Goal: Navigation & Orientation: Understand site structure

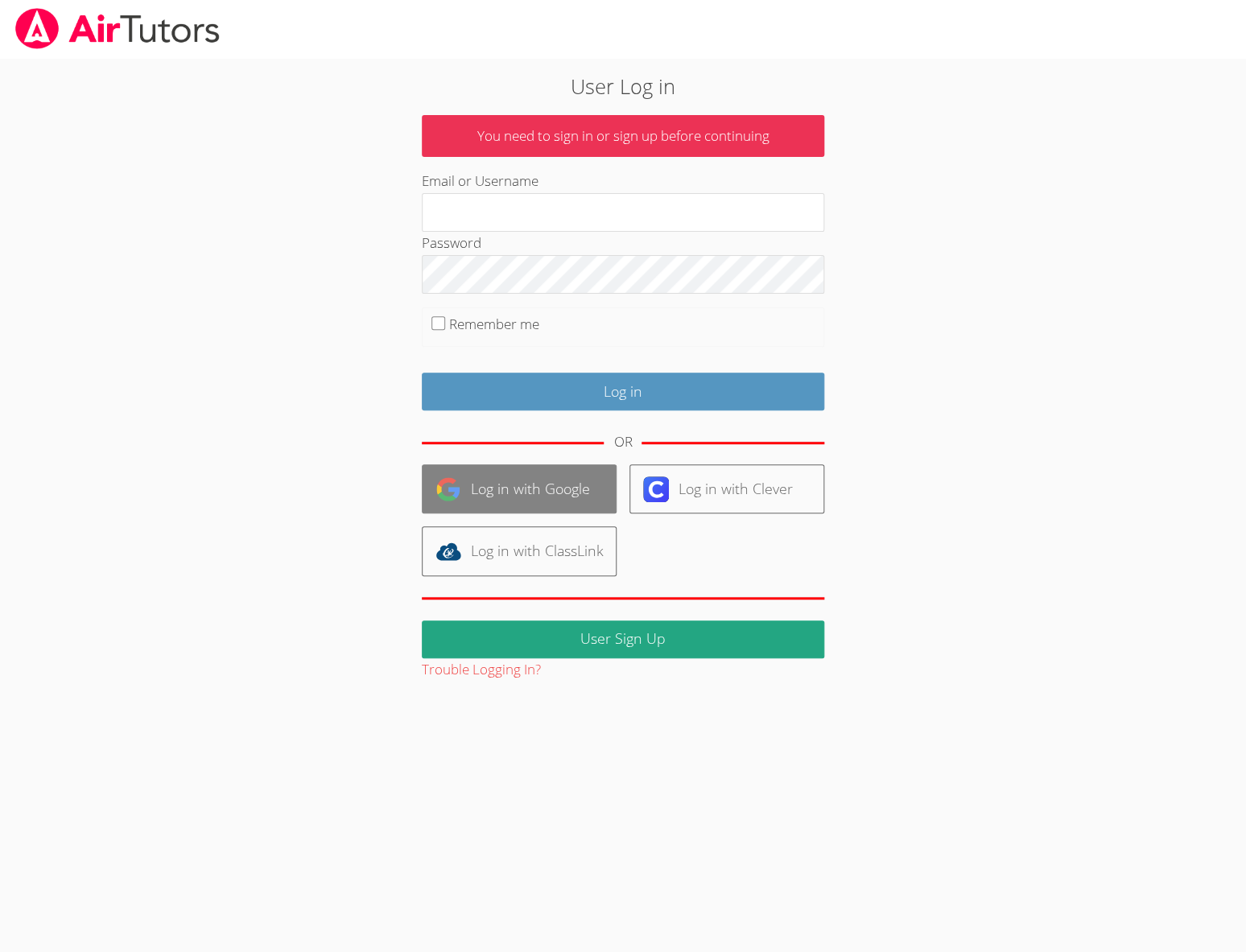
click at [554, 480] on link "Log in with Google" at bounding box center [520, 488] width 195 height 49
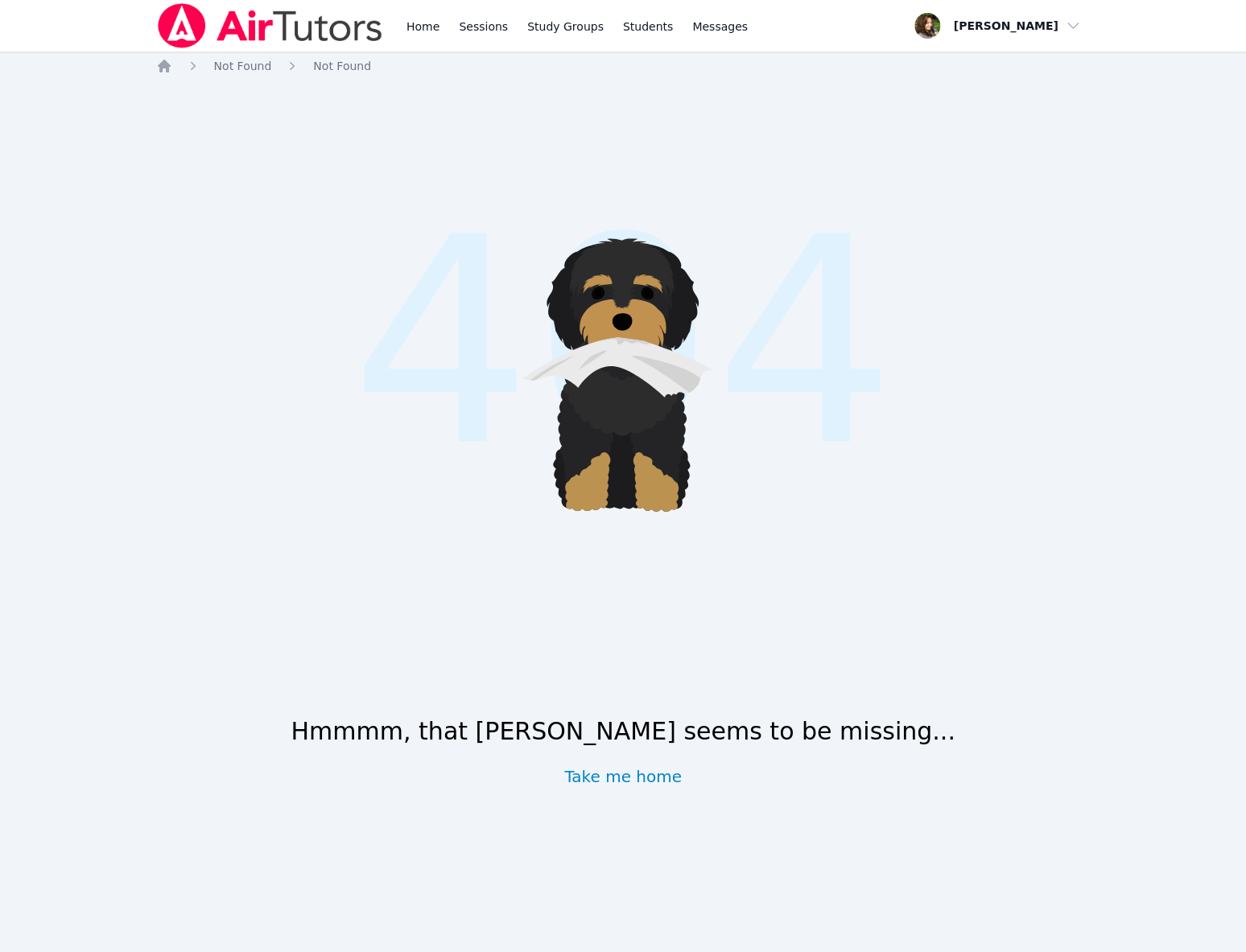
click at [262, 24] on img at bounding box center [270, 26] width 228 height 45
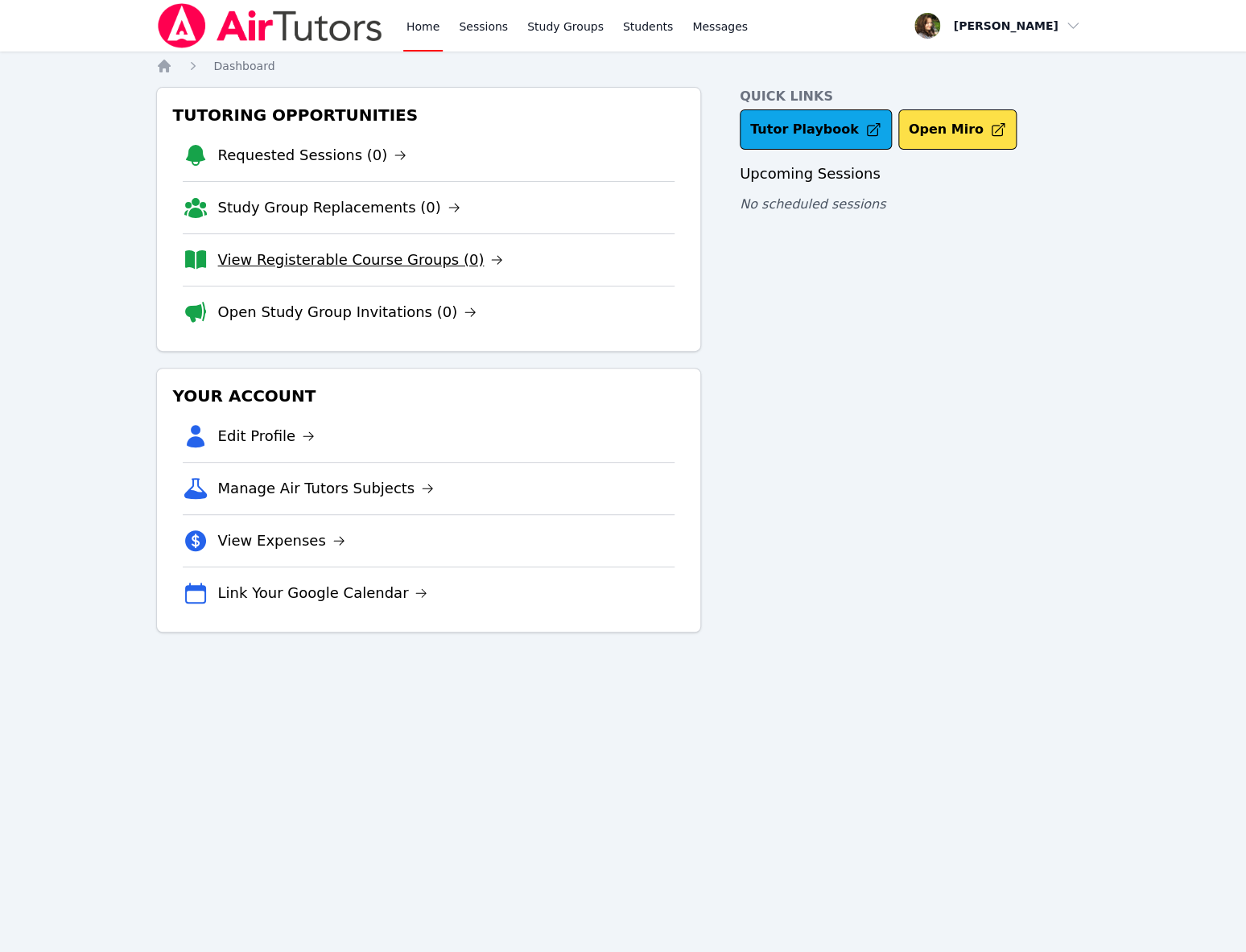
click at [407, 261] on link "View Registerable Course Groups (0)" at bounding box center [361, 260] width 286 height 22
click at [278, 215] on link "Study Group Replacements (0)" at bounding box center [339, 207] width 242 height 22
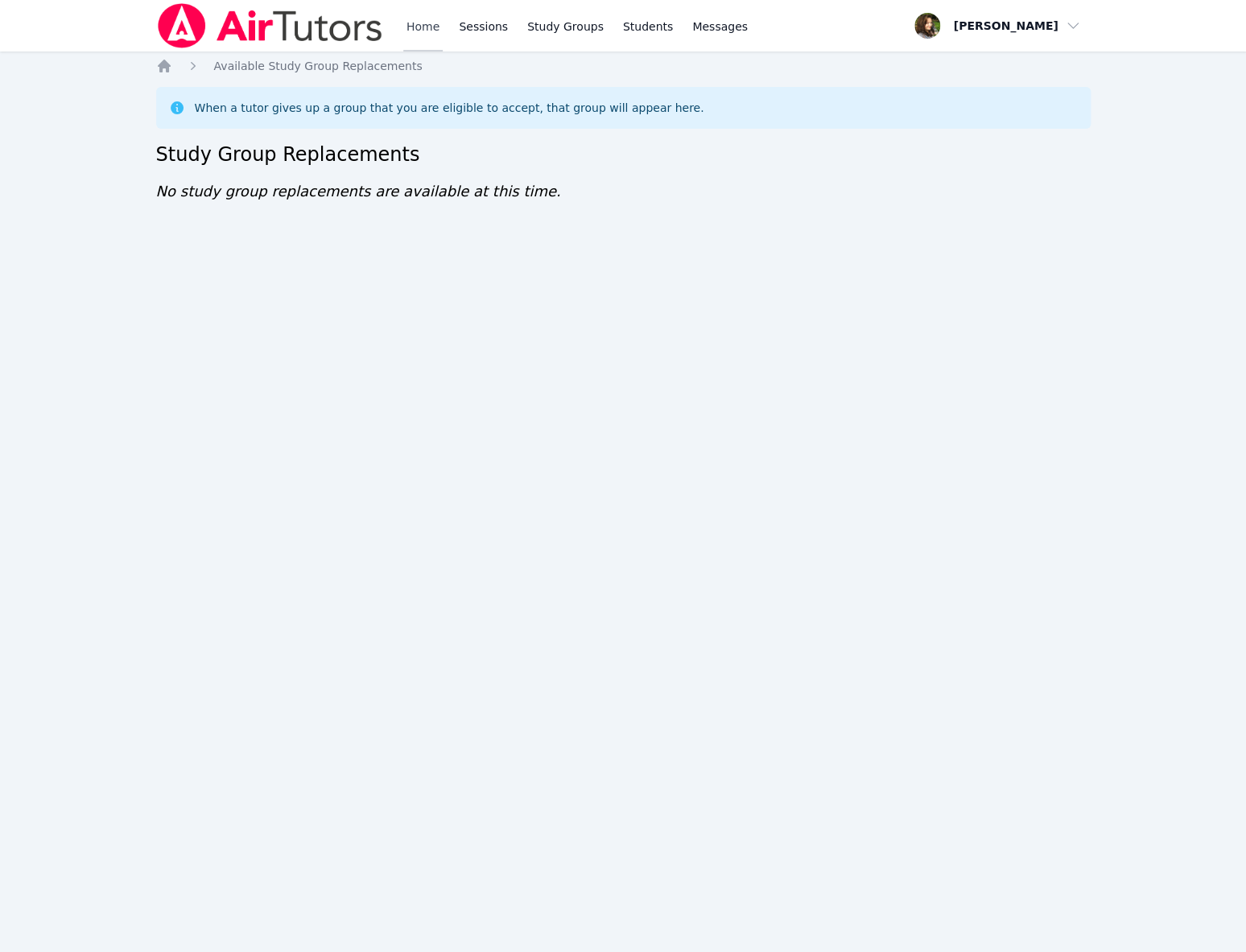
click at [424, 20] on link "Home" at bounding box center [423, 26] width 39 height 51
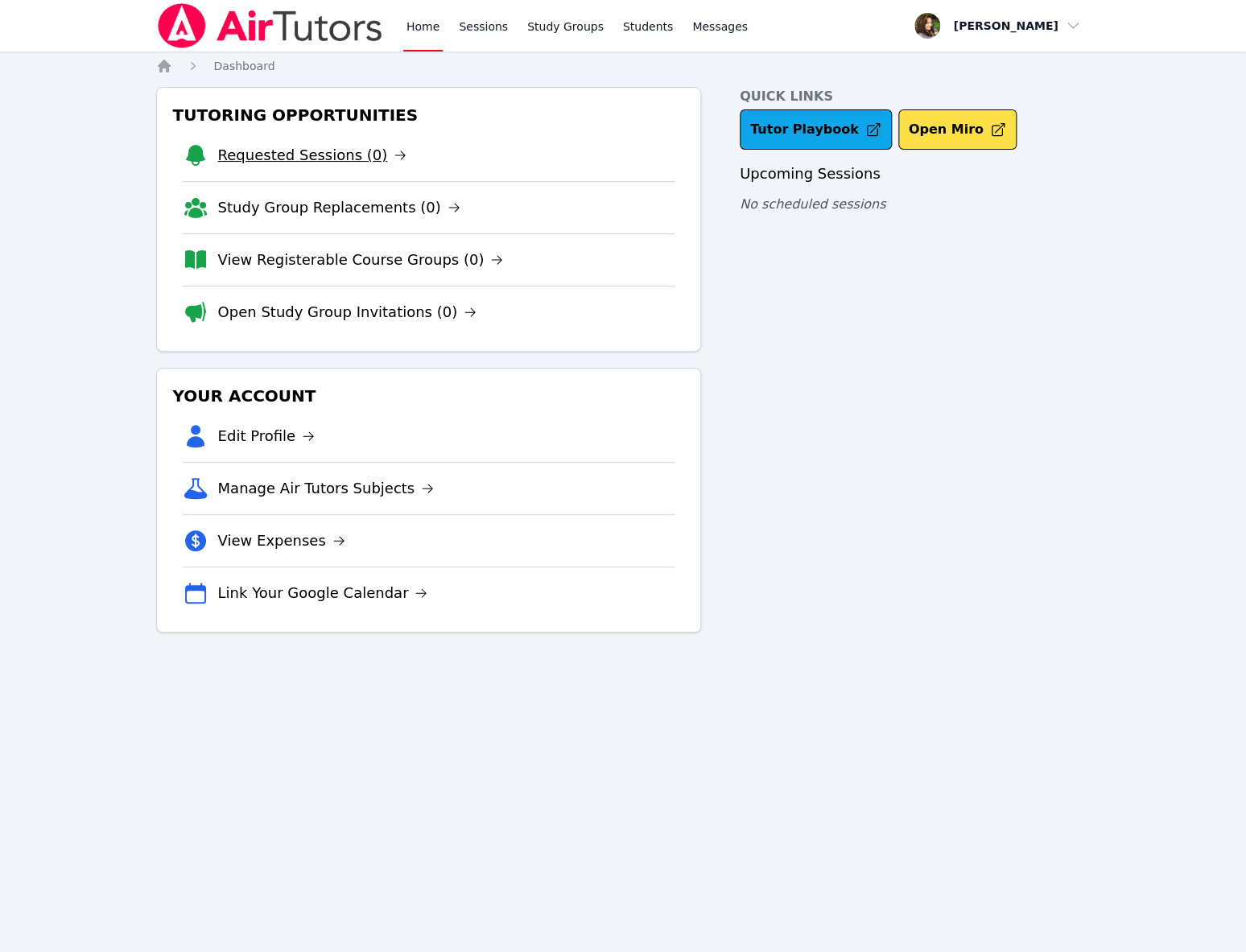
click at [320, 163] on link "Requested Sessions (0)" at bounding box center [312, 155] width 189 height 22
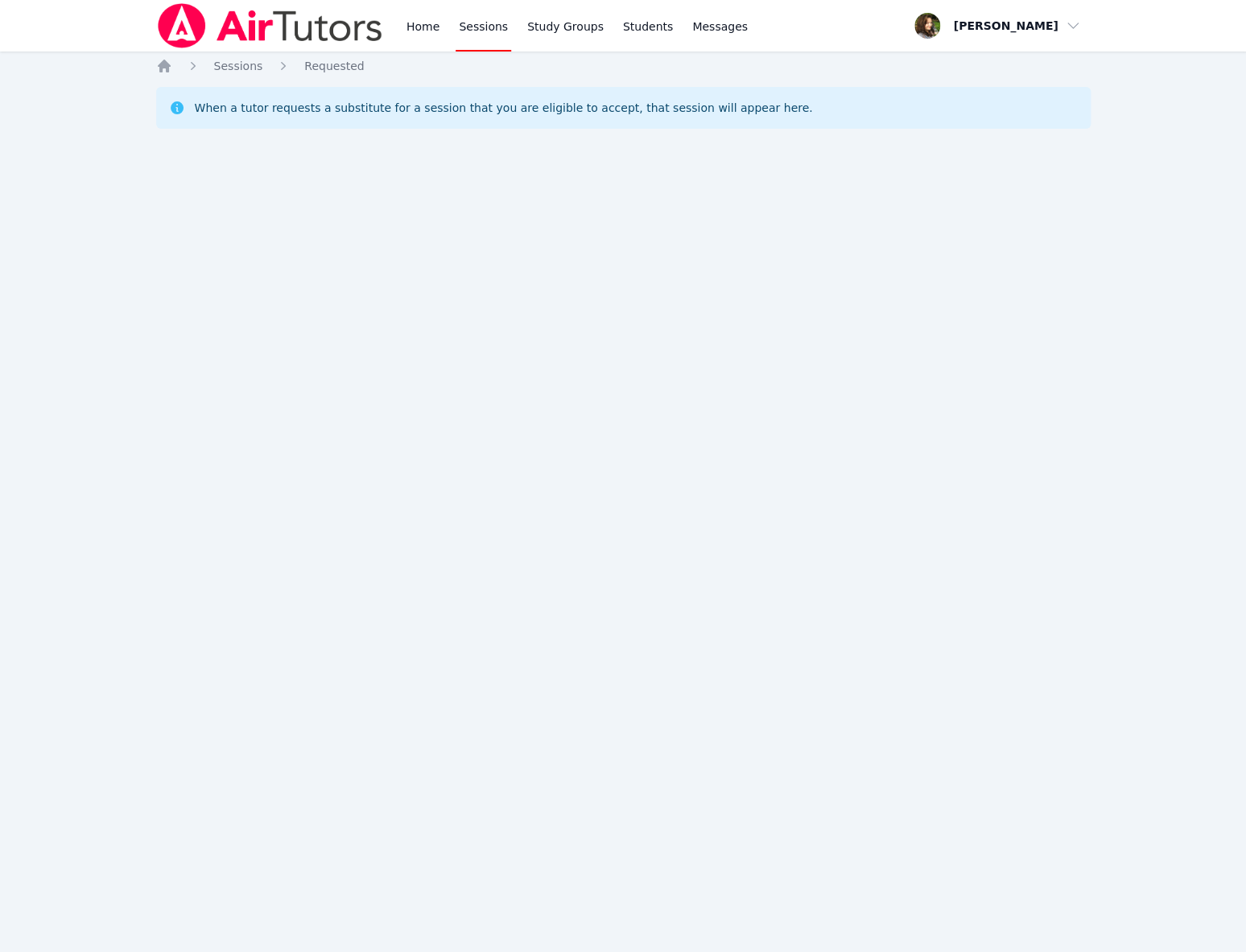
click at [475, 24] on link "Sessions" at bounding box center [483, 26] width 56 height 51
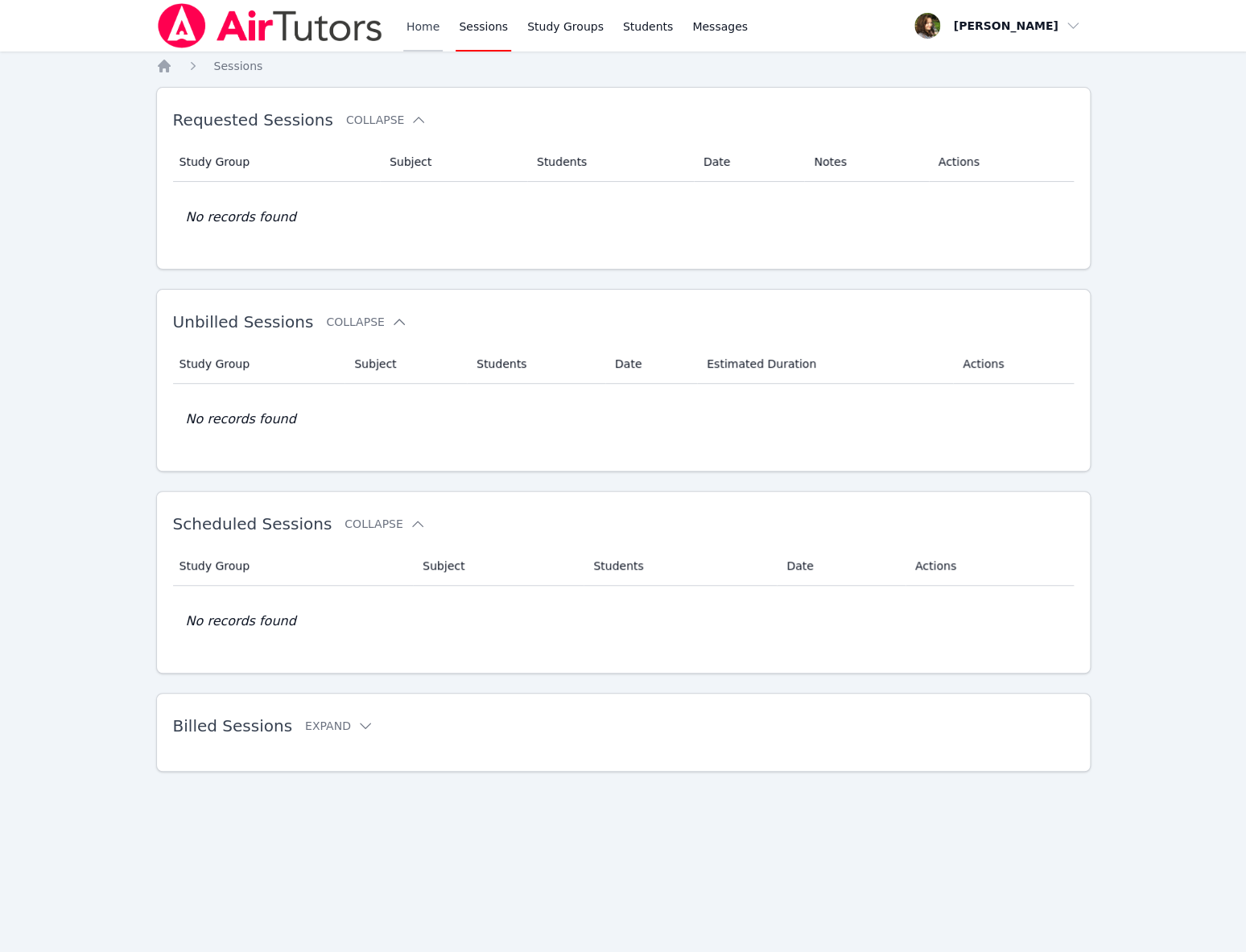
click at [418, 32] on link "Home" at bounding box center [423, 26] width 39 height 51
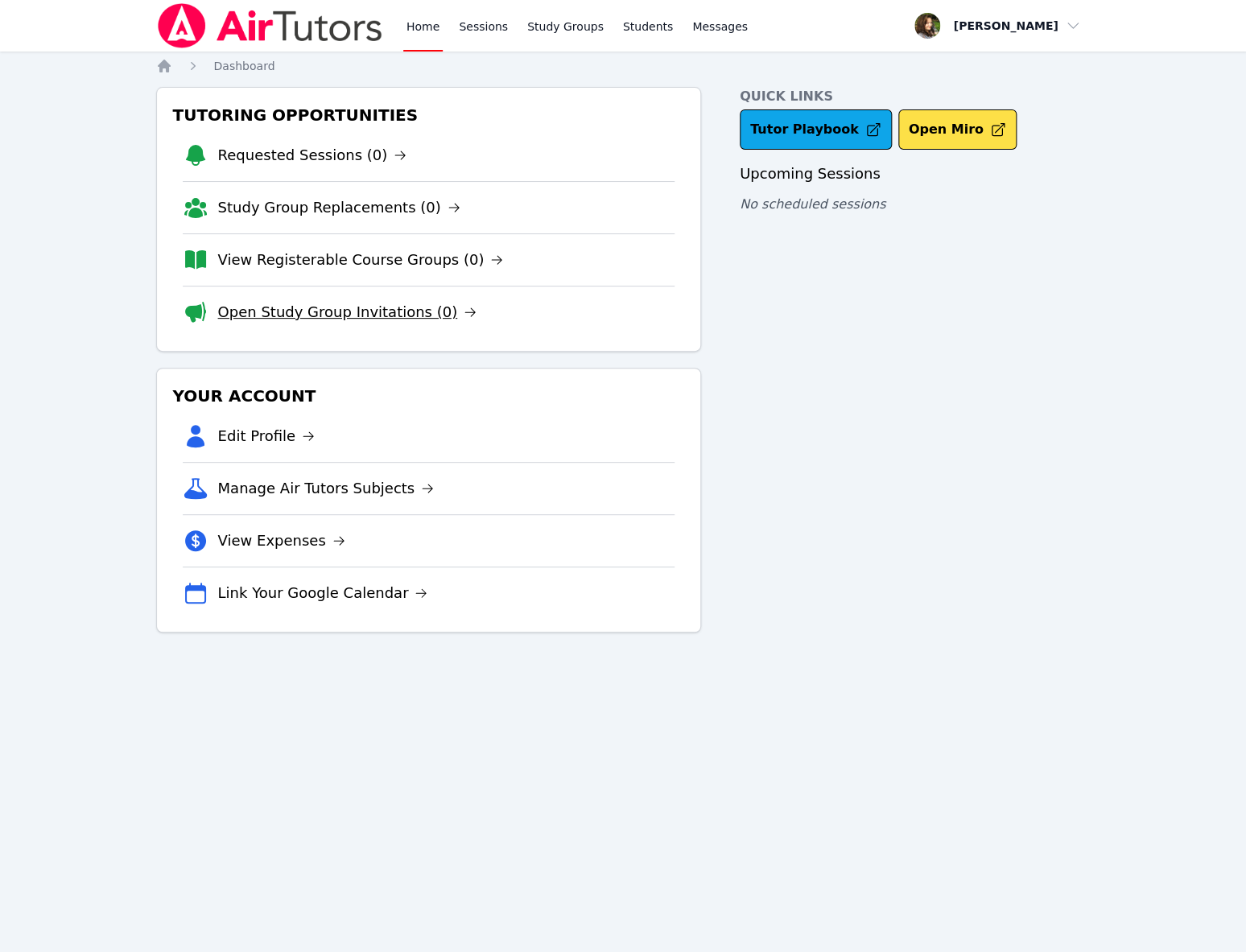
click at [429, 310] on link "Open Study Group Invitations (0)" at bounding box center [348, 312] width 259 height 22
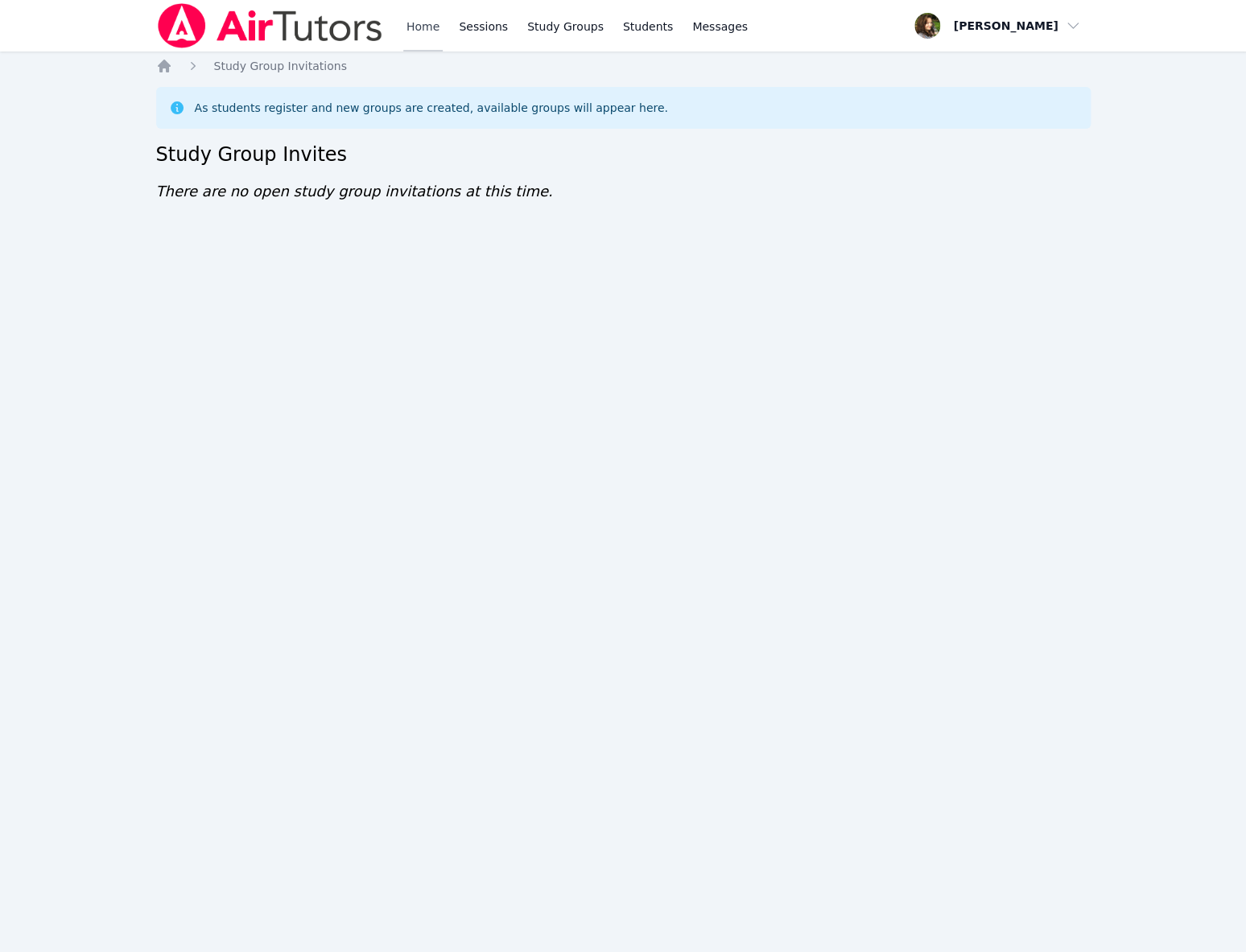
click at [415, 23] on link "Home" at bounding box center [423, 26] width 39 height 51
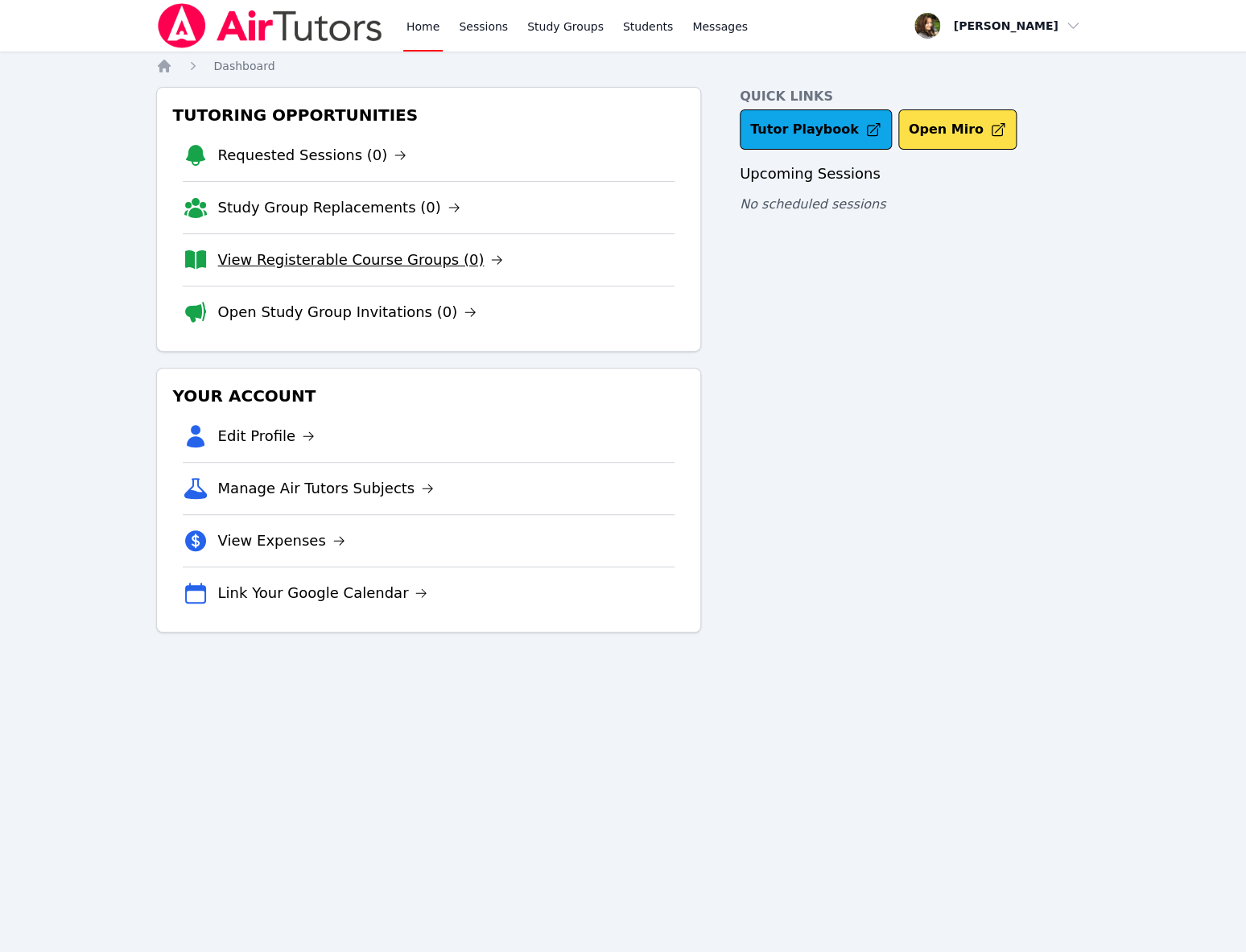
click at [426, 261] on link "View Registerable Course Groups (0)" at bounding box center [361, 260] width 286 height 22
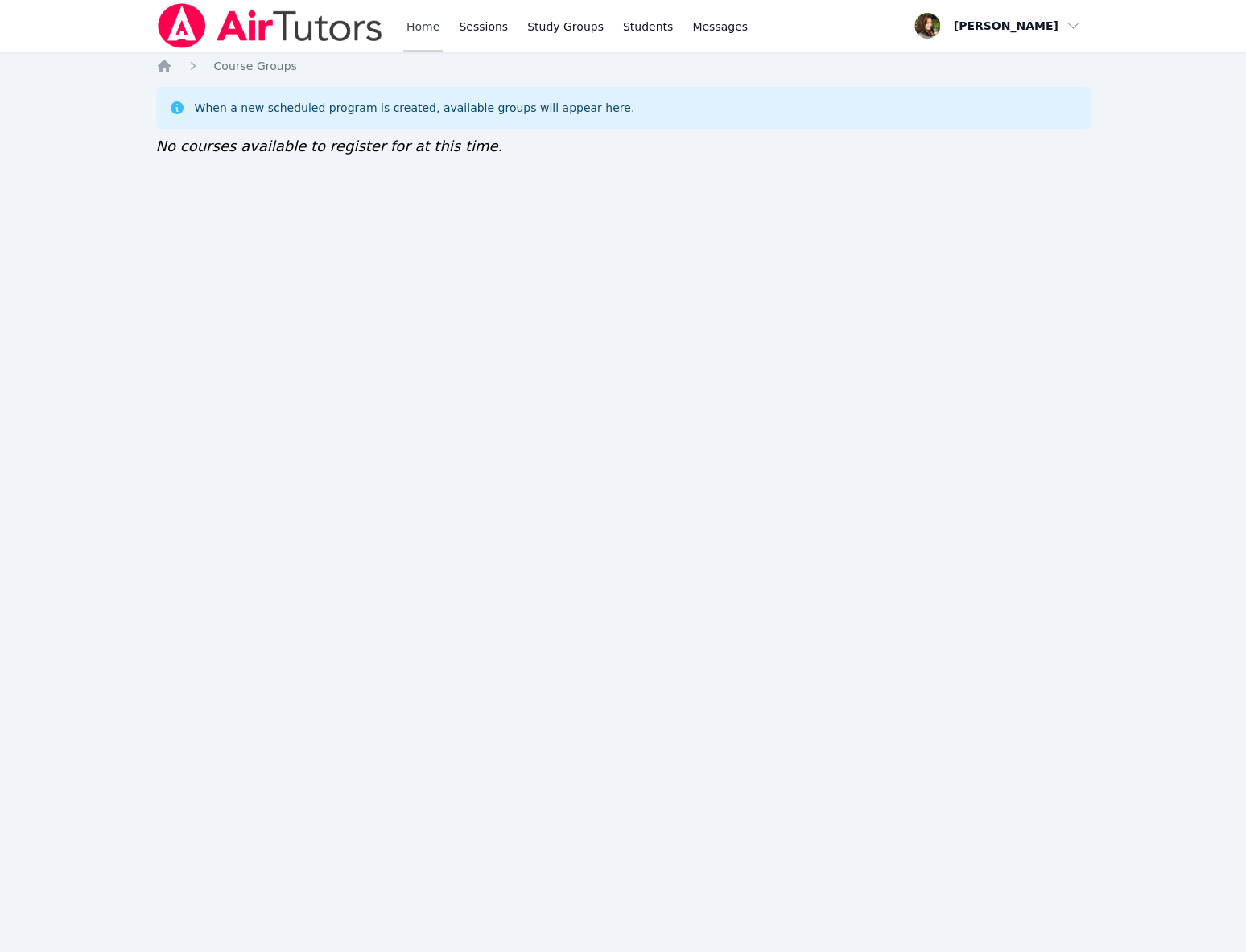
click at [429, 29] on link "Home" at bounding box center [423, 26] width 39 height 51
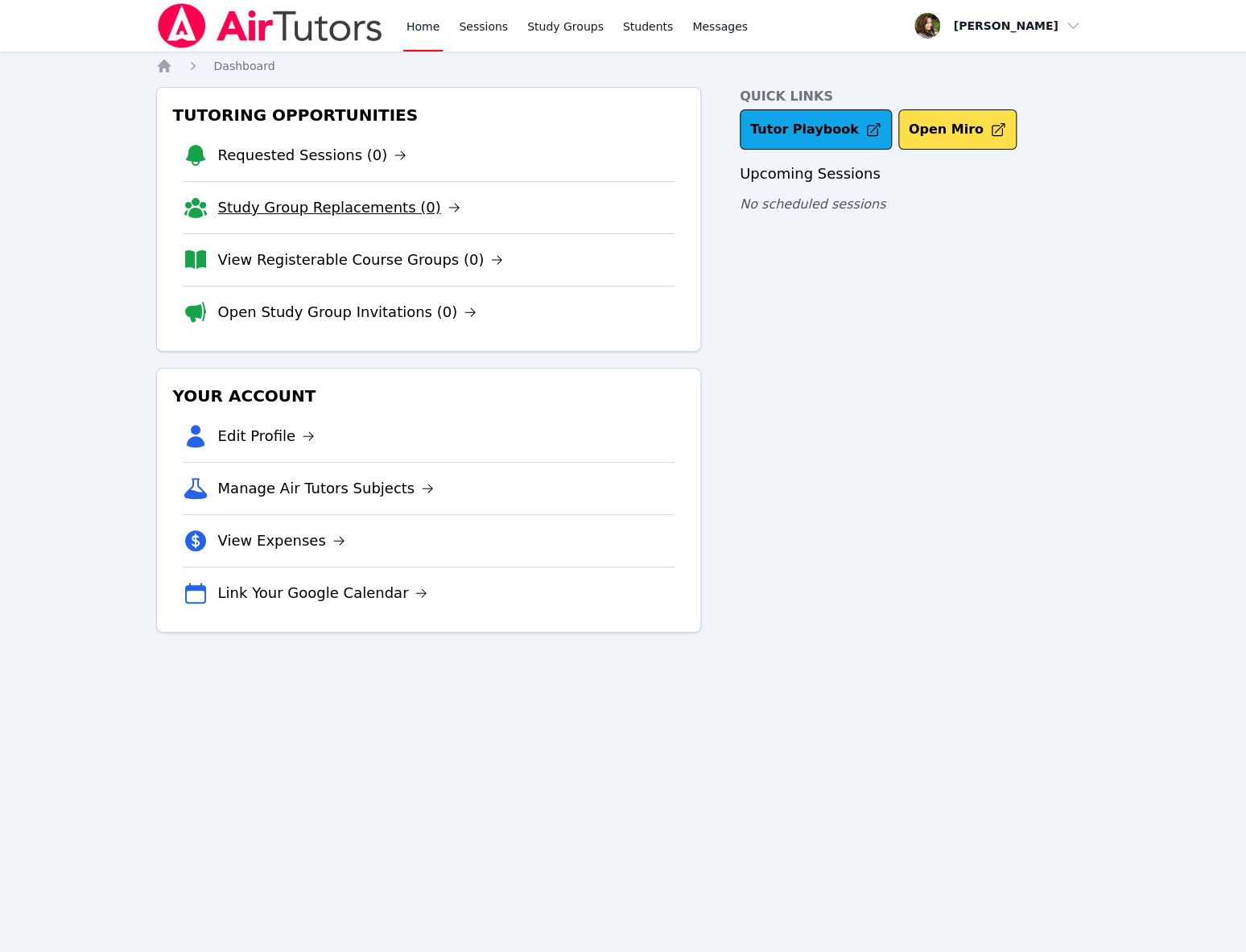
click at [396, 215] on link "Study Group Replacements (0)" at bounding box center [339, 207] width 242 height 22
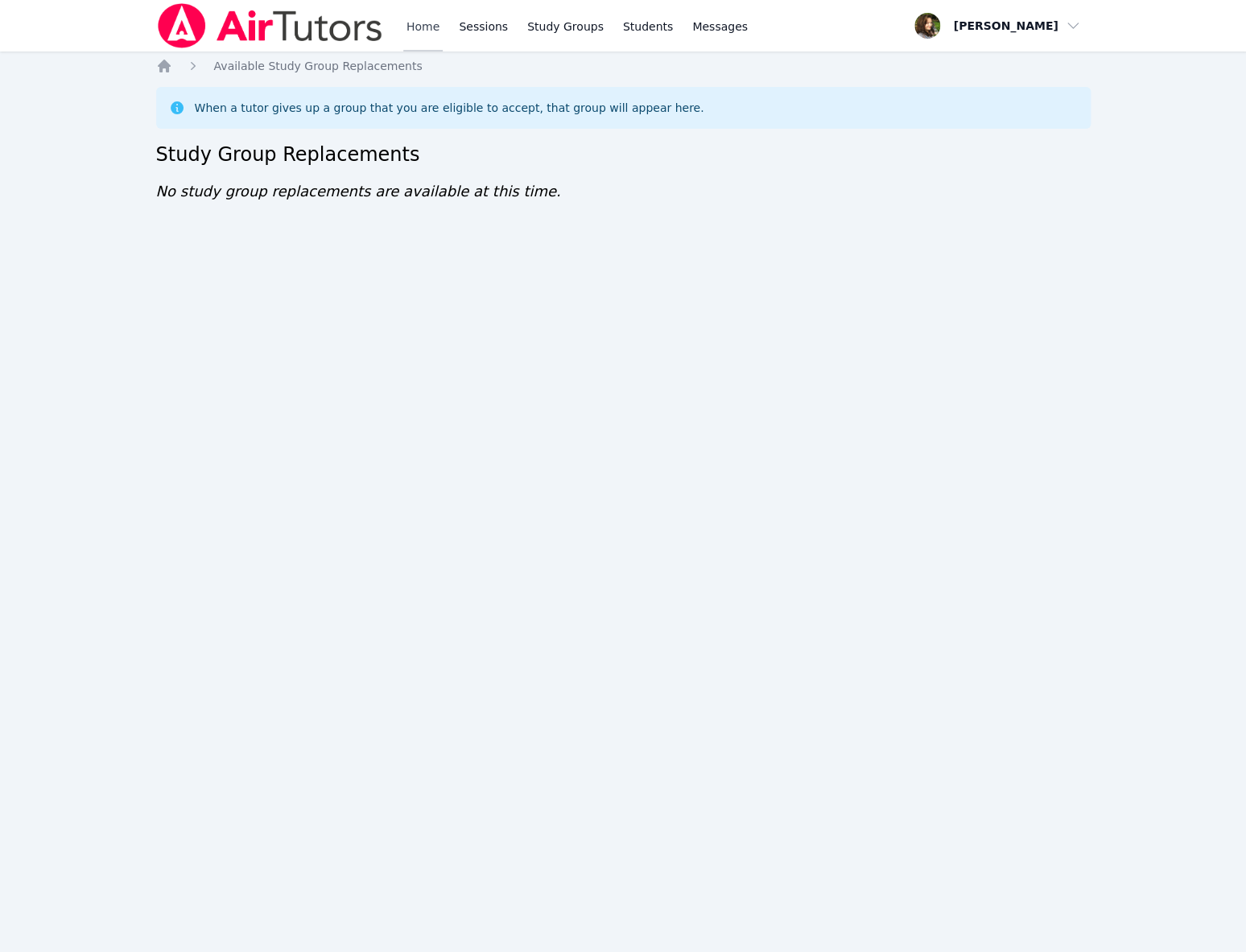
click at [435, 27] on link "Home" at bounding box center [423, 26] width 39 height 51
